Goal: Information Seeking & Learning: Learn about a topic

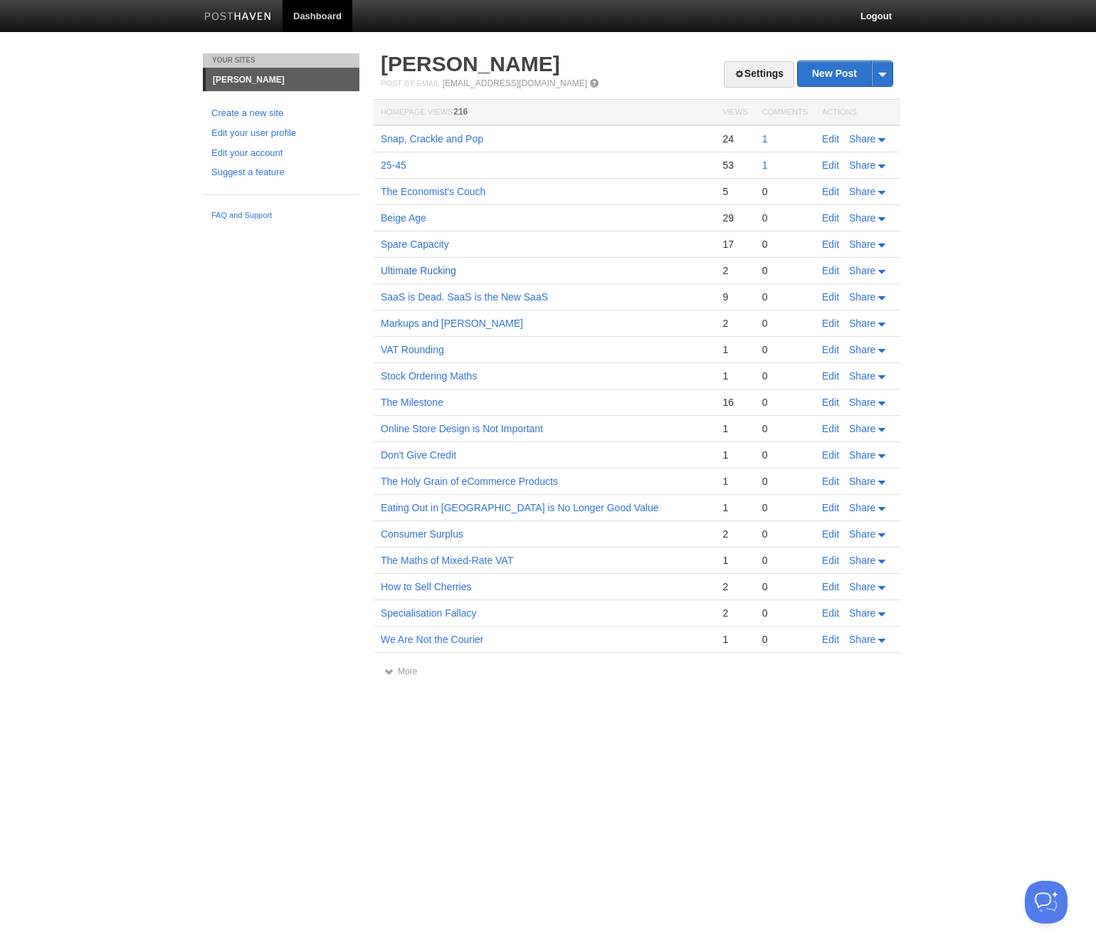
click at [424, 269] on link "Ultimate Rucking" at bounding box center [418, 270] width 75 height 11
click at [435, 429] on link "Online Store Design is Not Important" at bounding box center [462, 428] width 162 height 11
click at [436, 429] on link "Online Store Design is Not Important" at bounding box center [462, 428] width 162 height 11
click at [441, 455] on link "Don't Give Credit" at bounding box center [418, 454] width 75 height 11
click at [466, 481] on link "The Holy Grain of eCommerce Products" at bounding box center [469, 481] width 177 height 11
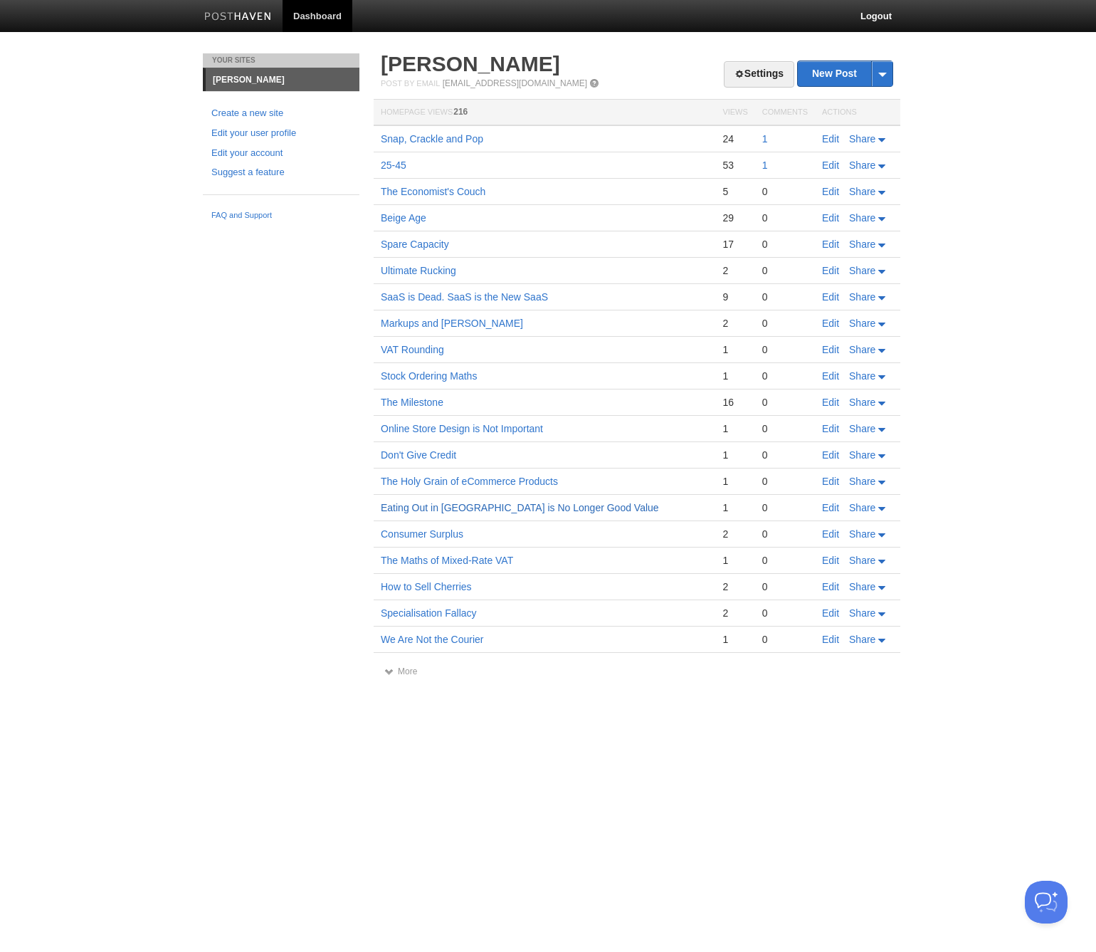
click at [559, 503] on link "Eating Out in [GEOGRAPHIC_DATA] is No Longer Good Value" at bounding box center [520, 507] width 278 height 11
click at [420, 532] on link "Consumer Surplus" at bounding box center [422, 533] width 83 height 11
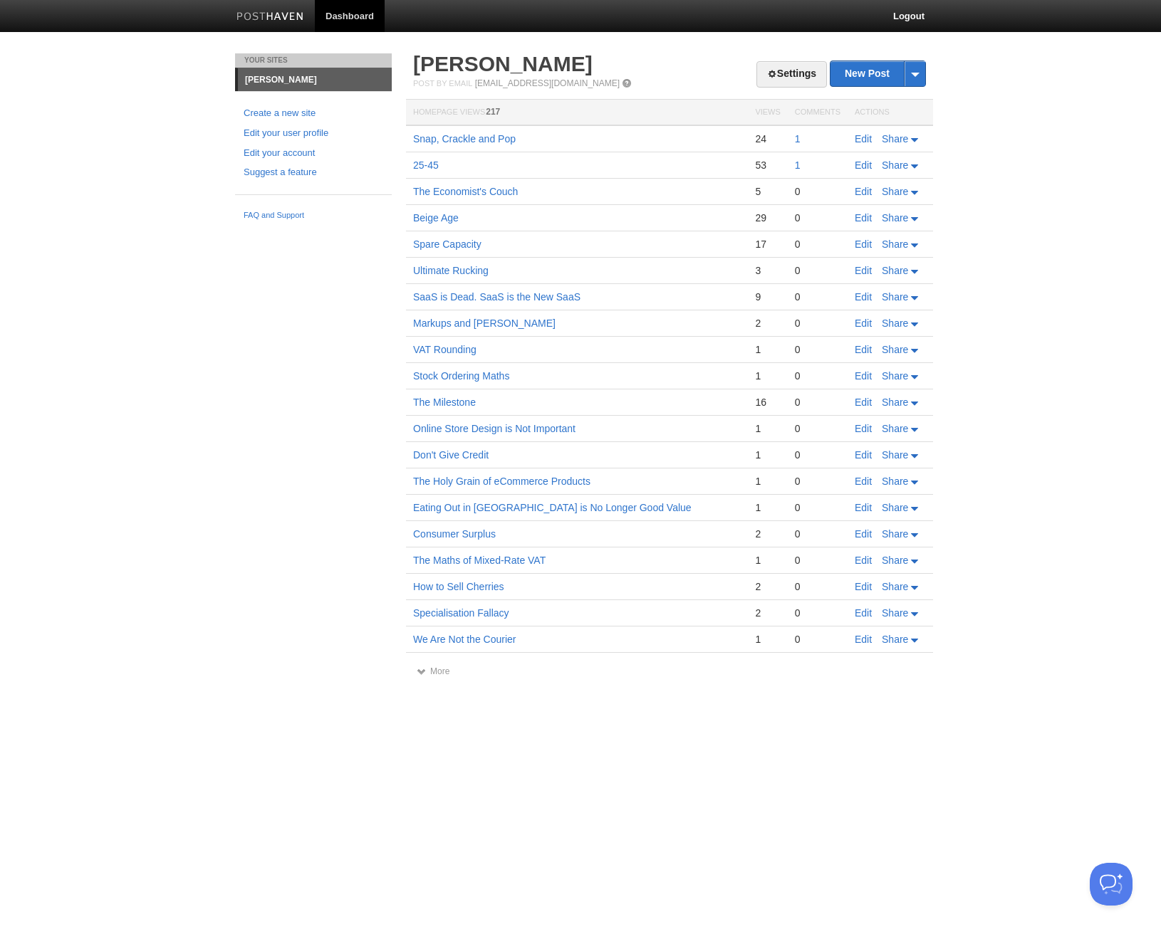
click at [429, 263] on td "Ultimate Rucking" at bounding box center [577, 271] width 342 height 26
click at [431, 267] on link "Ultimate Rucking" at bounding box center [450, 270] width 75 height 11
click at [439, 670] on link "More" at bounding box center [433, 671] width 33 height 10
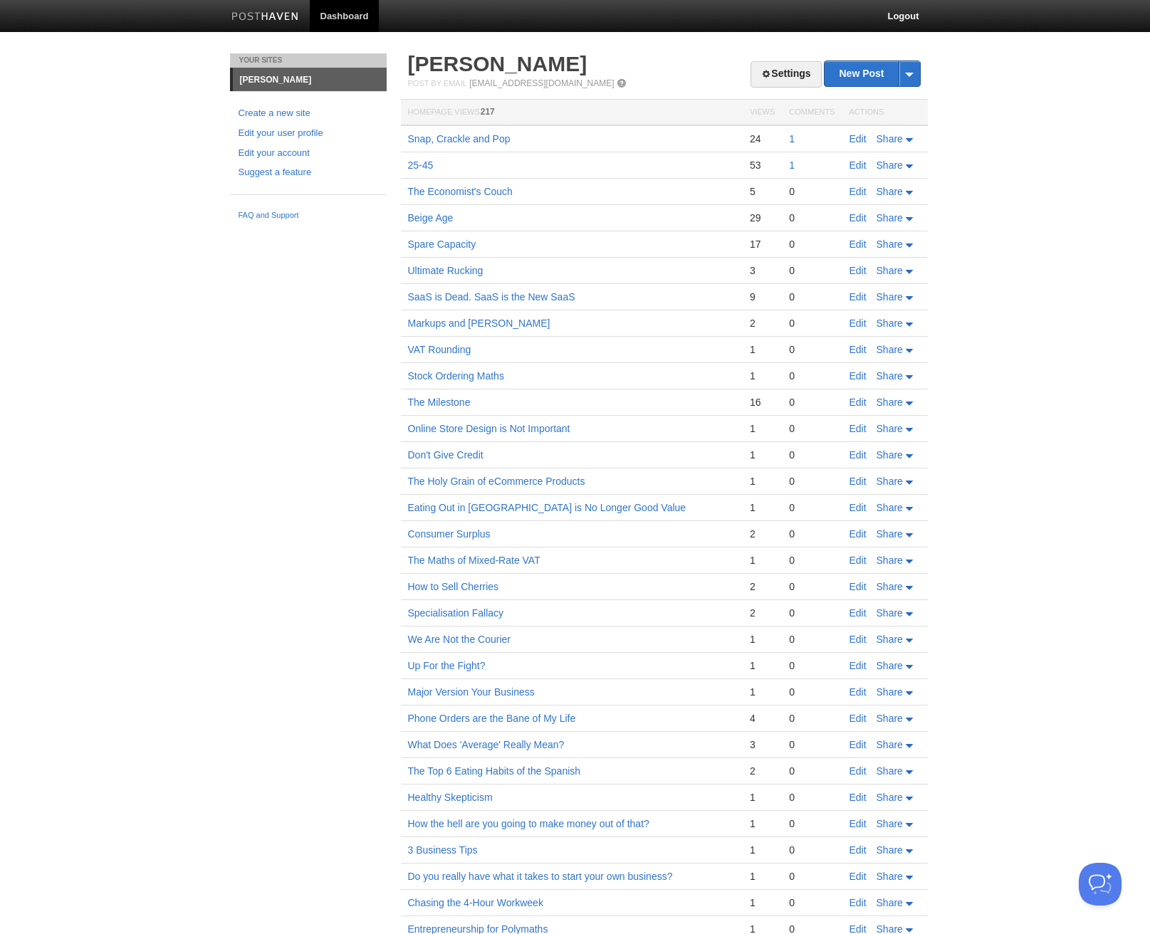
scroll to position [77, 0]
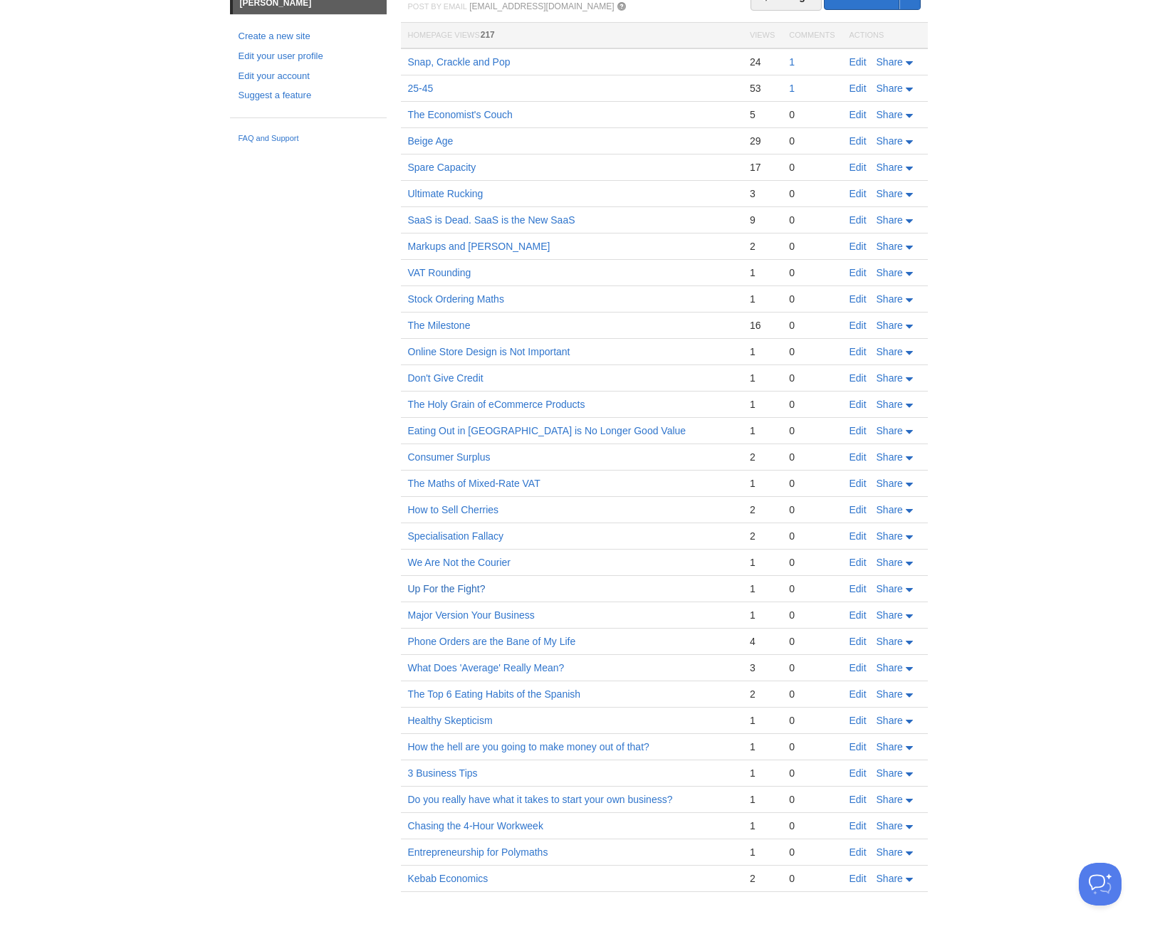
click at [468, 587] on link "Up For the Fight?" at bounding box center [447, 588] width 78 height 11
click at [524, 665] on link "What Does 'Average' Really Mean?" at bounding box center [486, 667] width 157 height 11
click at [507, 854] on link "Entrepreneurship for Polymaths" at bounding box center [478, 852] width 140 height 11
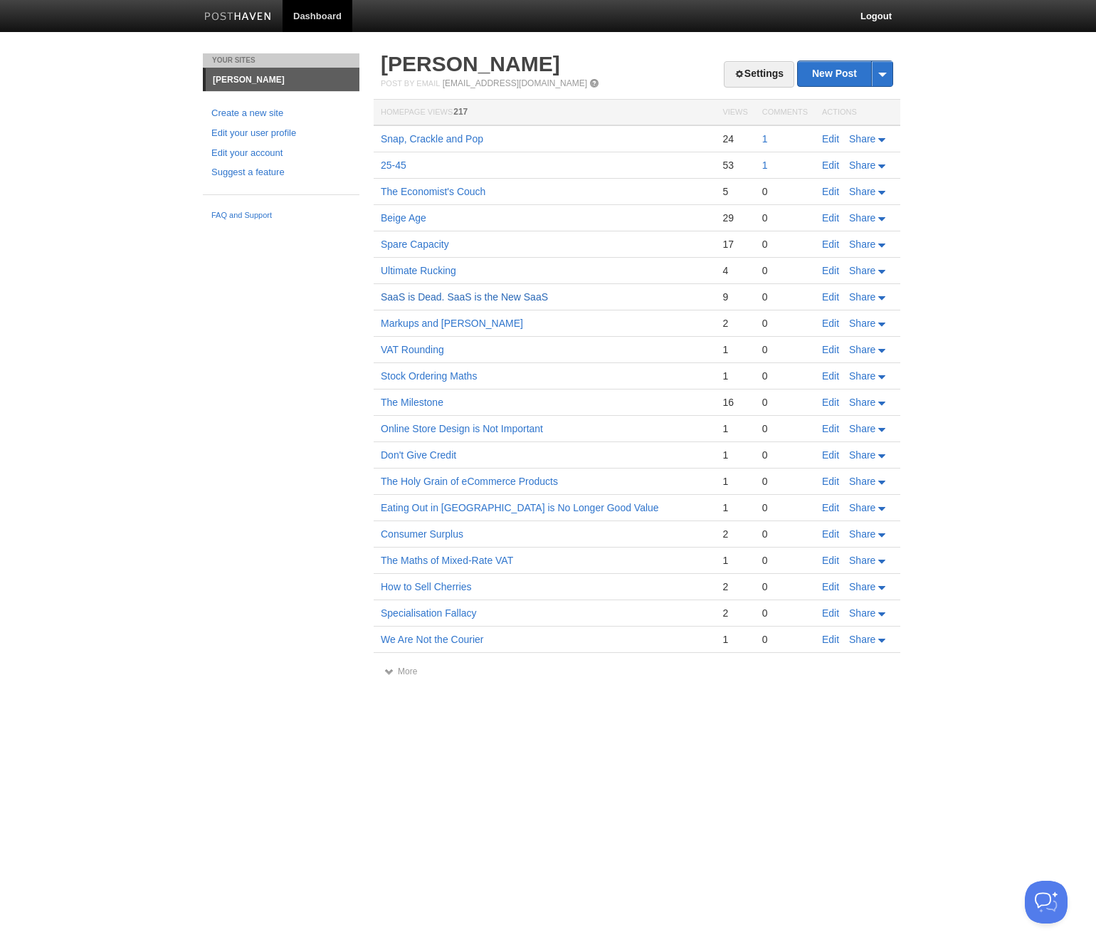
click at [447, 298] on link "SaaS is Dead. SaaS is the New SaaS" at bounding box center [464, 296] width 167 height 11
click at [444, 325] on link "Markups and [PERSON_NAME]" at bounding box center [452, 323] width 142 height 11
click at [405, 669] on link "More" at bounding box center [400, 671] width 33 height 10
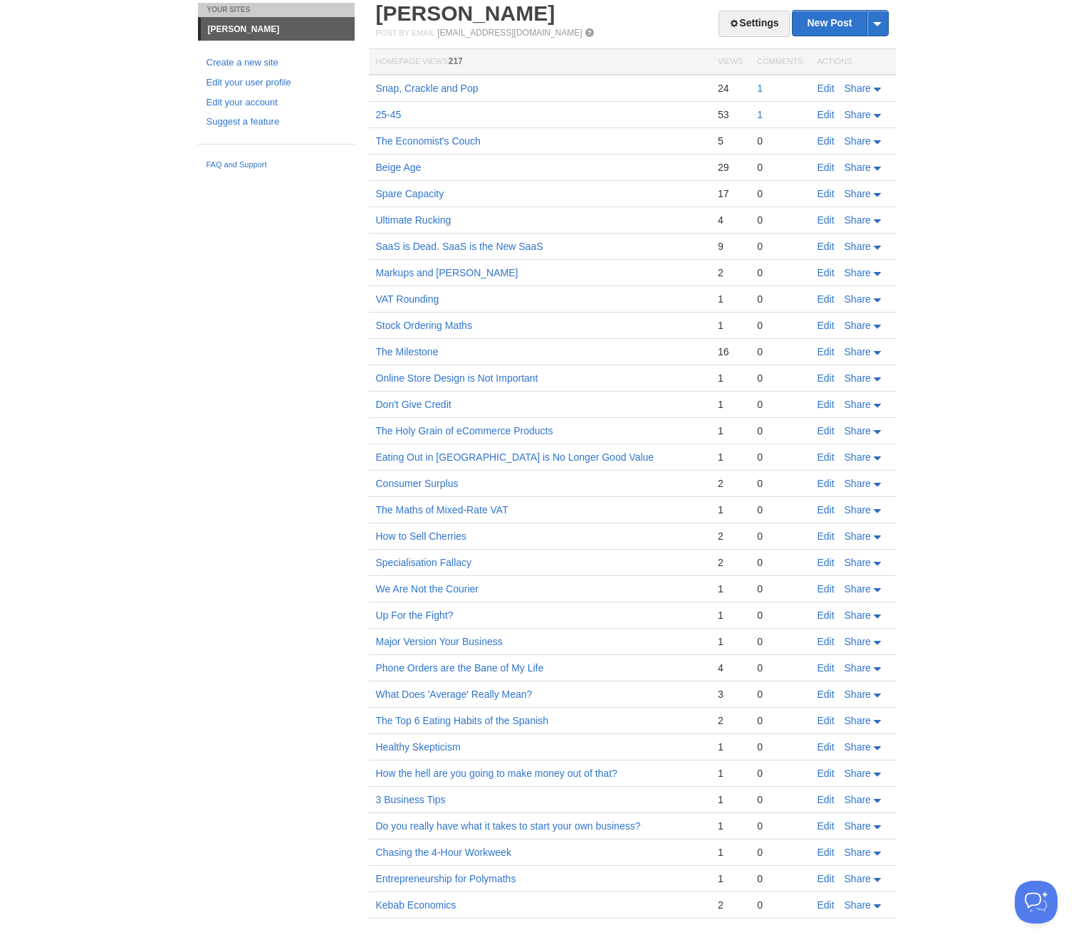
scroll to position [59, 0]
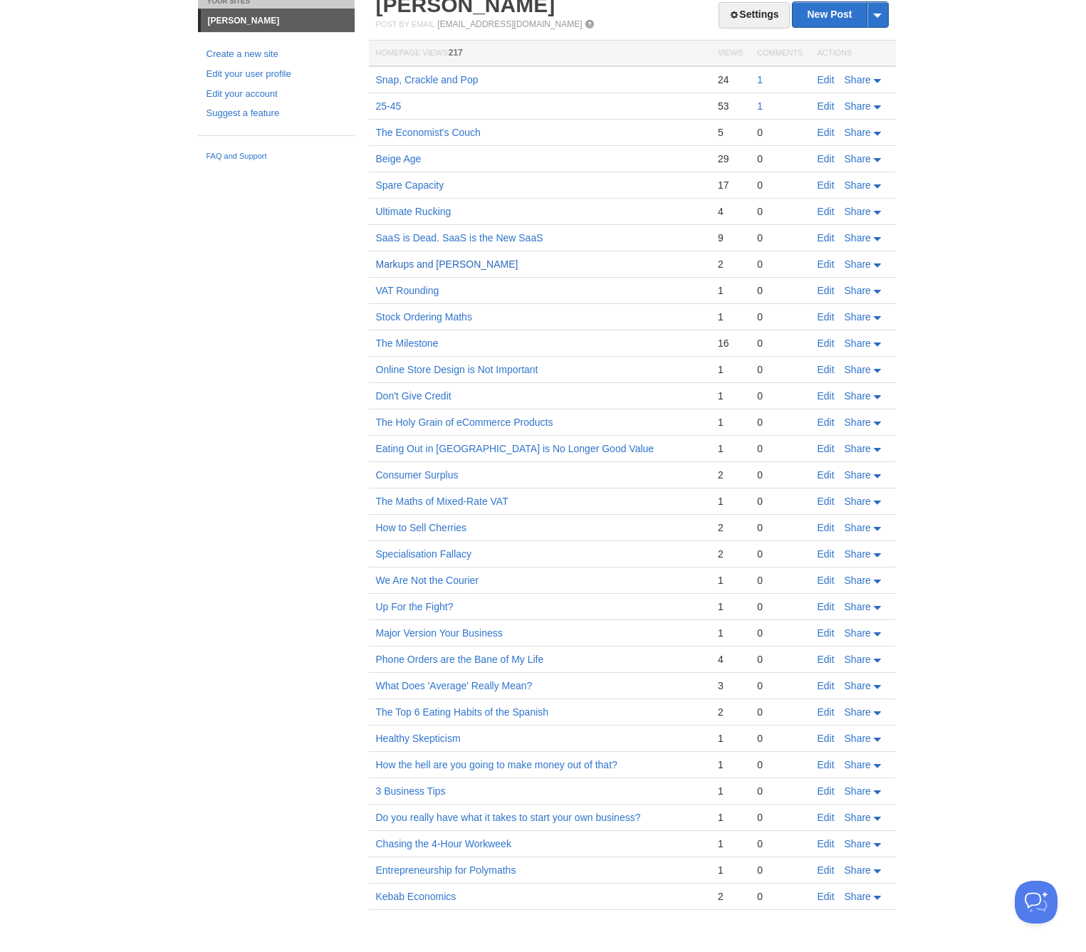
click at [428, 266] on link "Markups and [PERSON_NAME]" at bounding box center [447, 263] width 142 height 11
click at [427, 290] on link "VAT Rounding" at bounding box center [407, 290] width 63 height 11
click at [441, 315] on link "Stock Ordering Maths" at bounding box center [424, 316] width 96 height 11
click at [525, 513] on td "The Maths of Mixed-Rate VAT" at bounding box center [540, 501] width 342 height 26
click at [503, 497] on link "The Maths of Mixed-Rate VAT" at bounding box center [442, 501] width 132 height 11
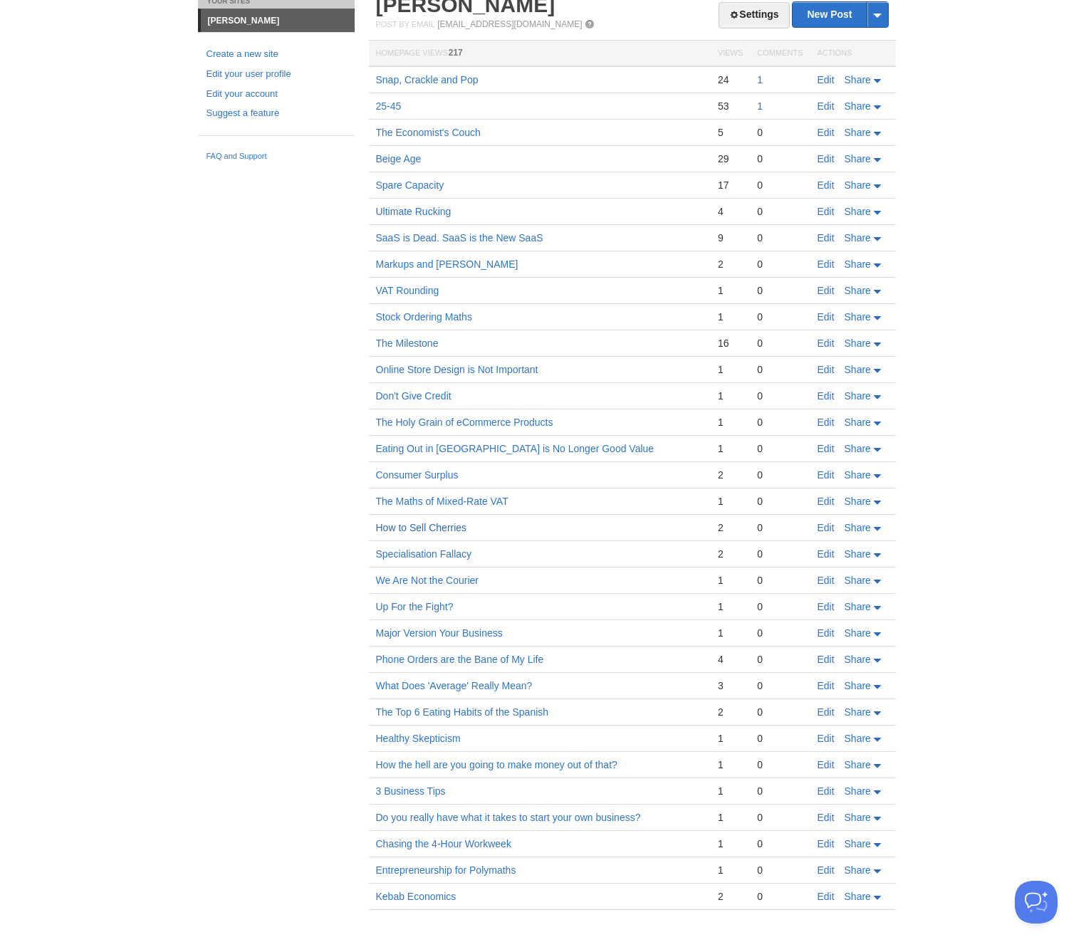
click at [444, 528] on link "How to Sell Cherries" at bounding box center [421, 527] width 91 height 11
click at [451, 554] on link "Specialisation Fallacy" at bounding box center [424, 553] width 96 height 11
click at [446, 581] on link "We Are Not the Courier" at bounding box center [427, 580] width 103 height 11
click at [417, 603] on link "Up For the Fight?" at bounding box center [415, 606] width 78 height 11
click at [441, 627] on link "Major Version Your Business" at bounding box center [439, 632] width 127 height 11
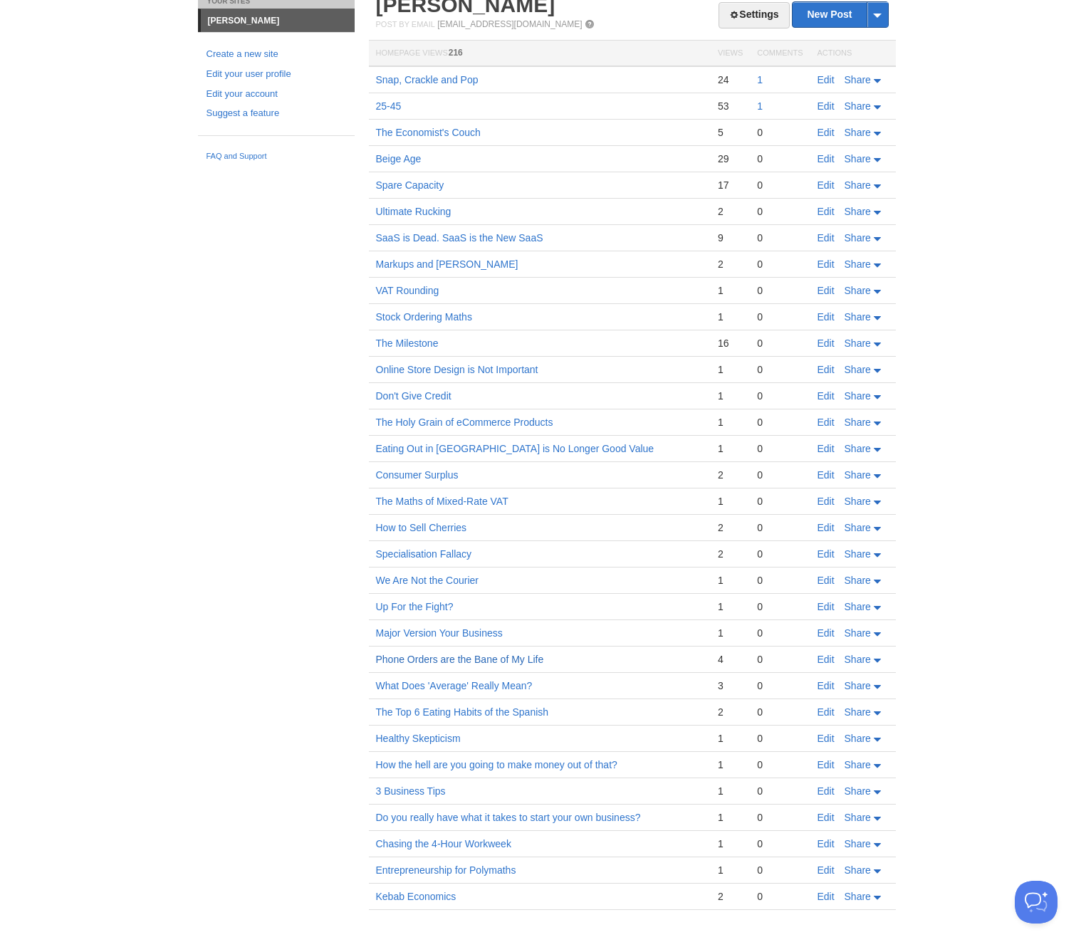
click at [500, 659] on link "Phone Orders are the Bane of My Life" at bounding box center [460, 659] width 168 height 11
click at [513, 648] on td "Phone Orders are the Bane of My Life" at bounding box center [540, 659] width 342 height 26
click at [475, 684] on link "What Does 'Average' Really Mean?" at bounding box center [454, 685] width 157 height 11
click at [453, 724] on td "The Top 6 Eating Habits of the Spanish" at bounding box center [540, 712] width 342 height 26
click at [460, 714] on link "The Top 6 Eating Habits of the Spanish" at bounding box center [462, 711] width 173 height 11
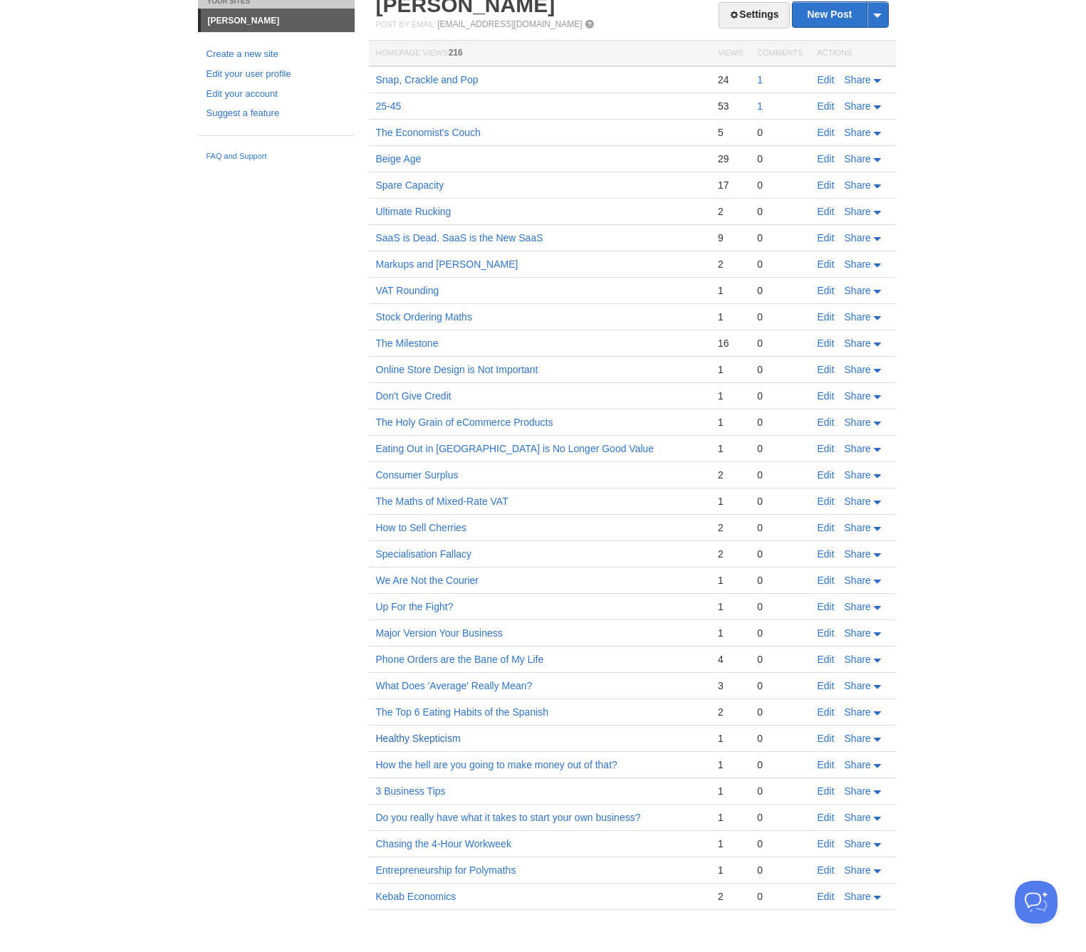
click at [426, 742] on link "Healthy Skepticism" at bounding box center [418, 738] width 85 height 11
click at [533, 763] on link "How the hell are you going to make money out of that?" at bounding box center [496, 764] width 241 height 11
click at [424, 786] on link "3 Business Tips" at bounding box center [411, 790] width 70 height 11
click at [567, 813] on link "Do you really have what it takes to start your own business?" at bounding box center [508, 817] width 265 height 11
click at [428, 844] on link "Chasing the 4-Hour Workweek" at bounding box center [443, 843] width 135 height 11
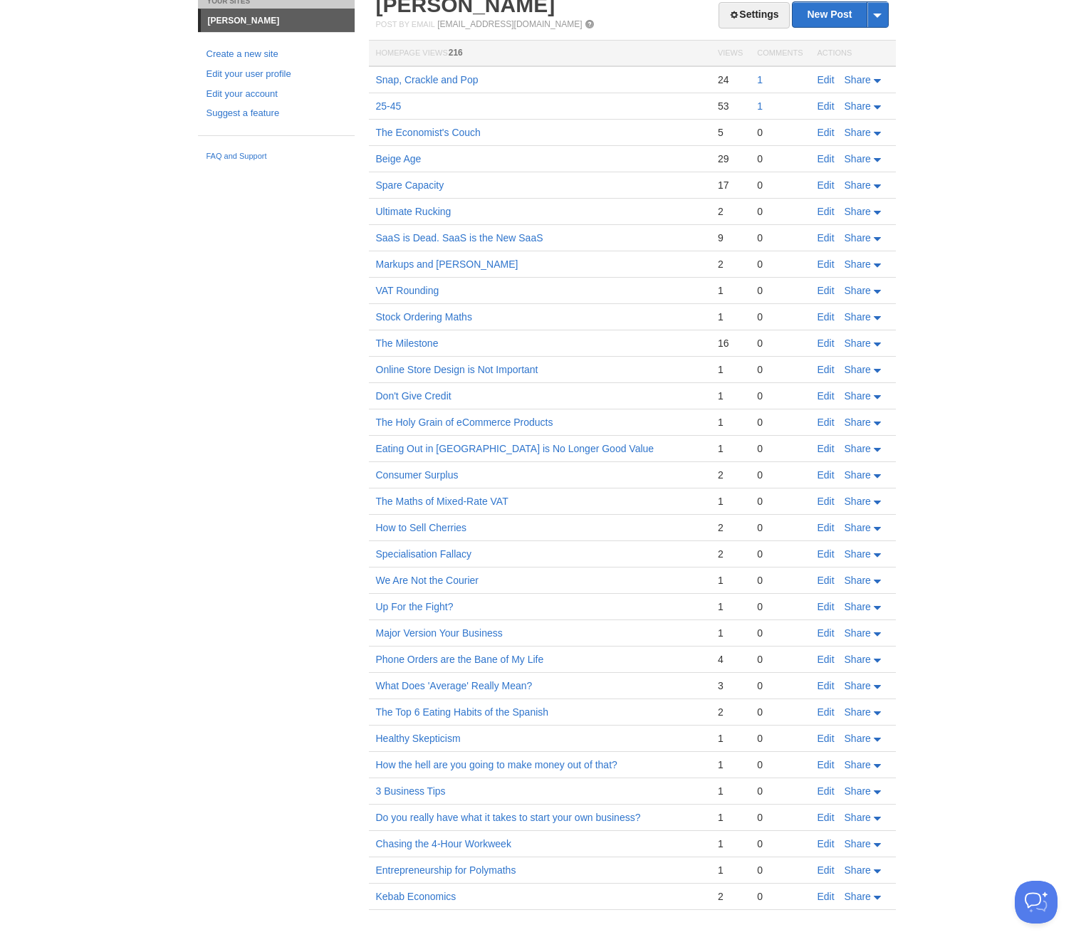
click at [457, 861] on td "Entrepreneurship for Polymaths" at bounding box center [540, 870] width 342 height 26
click at [458, 864] on td "Entrepreneurship for Polymaths" at bounding box center [540, 870] width 342 height 26
click at [459, 866] on link "Entrepreneurship for Polymaths" at bounding box center [446, 869] width 140 height 11
click at [441, 896] on link "Kebab Economics" at bounding box center [416, 896] width 80 height 11
